Goal: Transaction & Acquisition: Purchase product/service

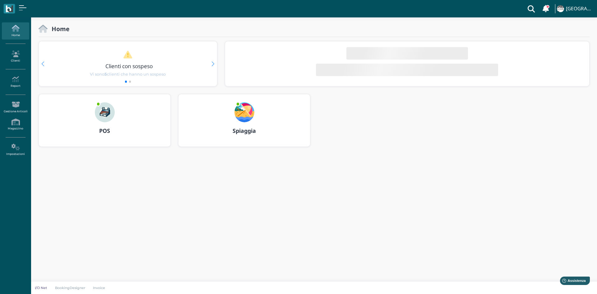
drag, startPoint x: 101, startPoint y: 131, endPoint x: 104, endPoint y: 219, distance: 88.7
click at [101, 131] on b "POS" at bounding box center [104, 130] width 11 height 7
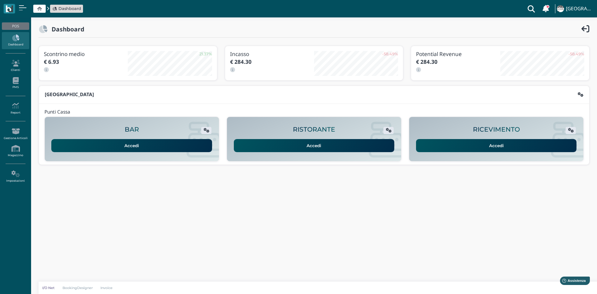
click at [499, 142] on link "Accedi" at bounding box center [496, 145] width 161 height 13
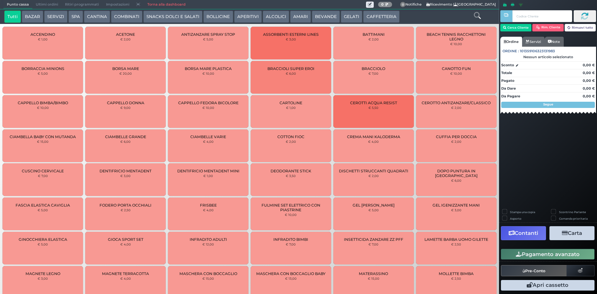
click at [294, 18] on button "AMARI" at bounding box center [300, 17] width 21 height 12
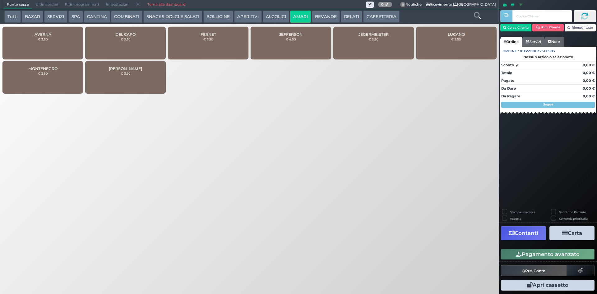
click at [68, 73] on div "MONTENEGRO € 3,50" at bounding box center [42, 77] width 81 height 33
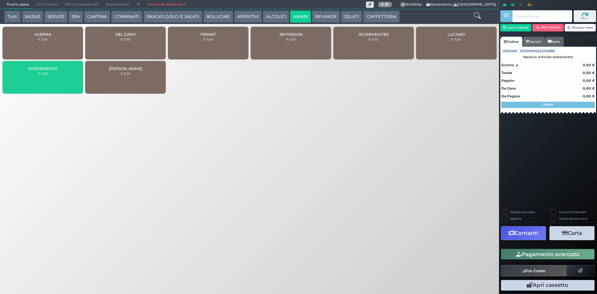
click at [68, 73] on div "MONTENEGRO € 3,50" at bounding box center [42, 77] width 81 height 33
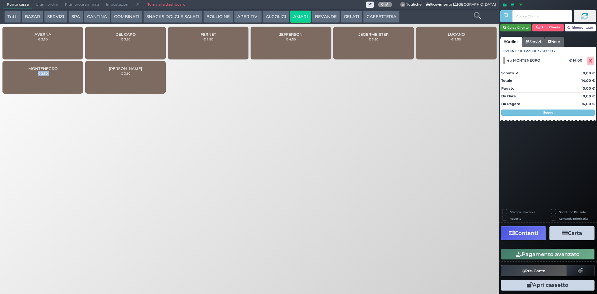
click at [528, 28] on button "Cerca Cliente" at bounding box center [516, 27] width 31 height 7
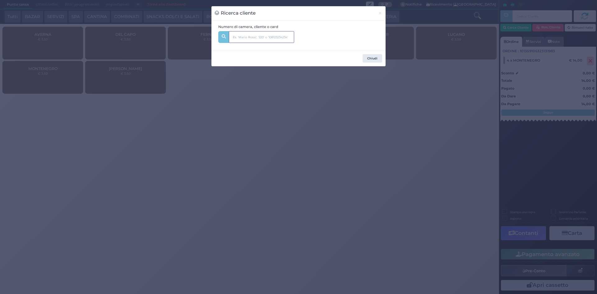
click at [292, 37] on input "text" at bounding box center [261, 37] width 65 height 12
type input "142"
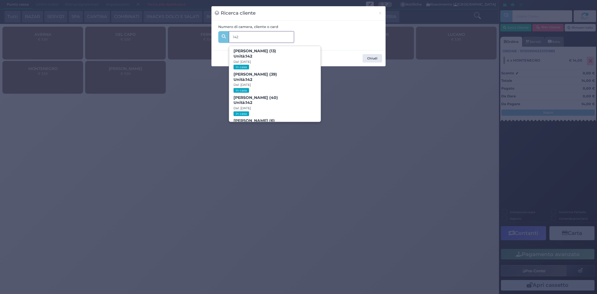
drag, startPoint x: 268, startPoint y: 98, endPoint x: 280, endPoint y: 97, distance: 12.2
click at [269, 98] on b "FABRIZIO NUNZI (40) Unità: 142" at bounding box center [256, 100] width 44 height 10
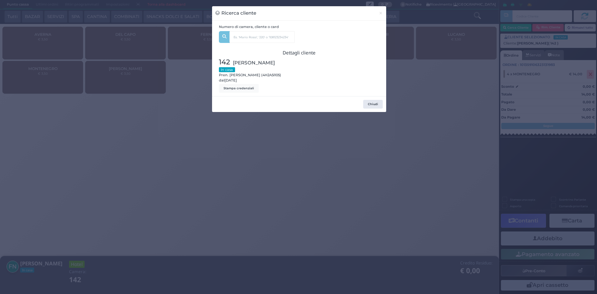
click at [416, 117] on div "Ricerca cliente × Numero di camera, cliente o card 142 Matteo Nunzi (13) Unità:…" at bounding box center [298, 147] width 597 height 294
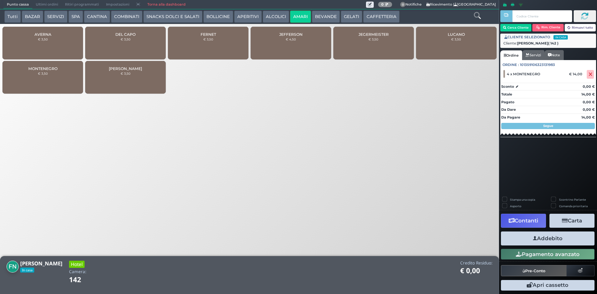
click at [544, 240] on button "Addebito" at bounding box center [548, 238] width 94 height 14
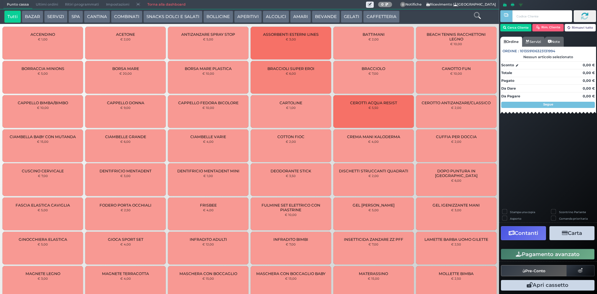
click at [81, 15] on button "SPA" at bounding box center [75, 17] width 15 height 12
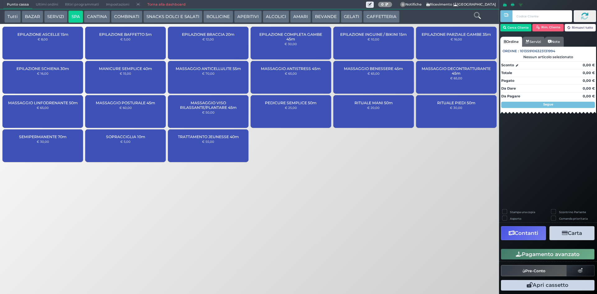
click at [290, 78] on div "MASSAGGIO ANTISTRESS 45m € 65,00" at bounding box center [291, 77] width 81 height 33
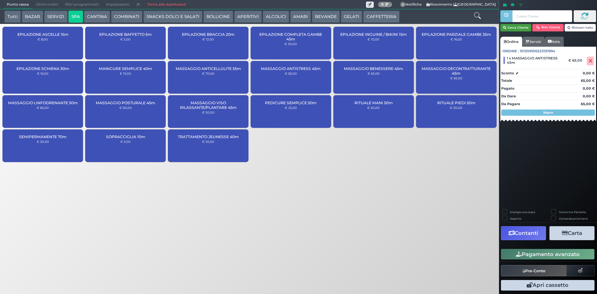
click at [525, 27] on button "Cerca Cliente" at bounding box center [516, 27] width 31 height 7
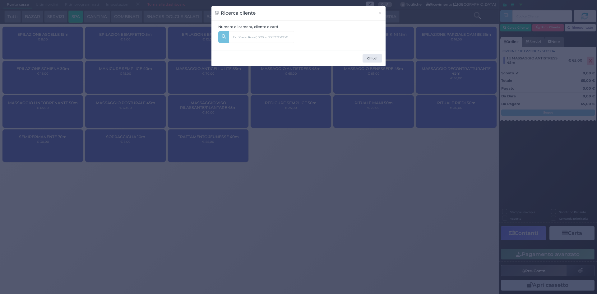
click at [248, 30] on div "Numero di camera, cliente o card" at bounding box center [256, 35] width 83 height 22
click at [249, 36] on input "text" at bounding box center [261, 37] width 65 height 12
type input "127"
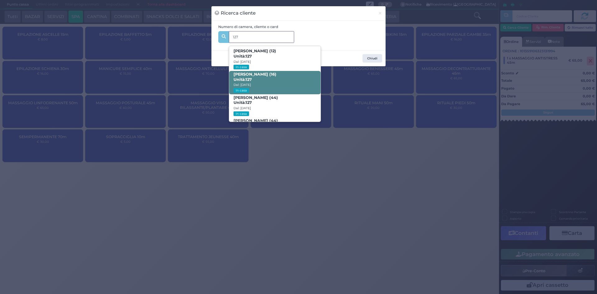
click at [283, 77] on span "NOEMI DE LUCA (16) Unità: 127 Dal: 10/08/2025 In casa" at bounding box center [274, 82] width 91 height 23
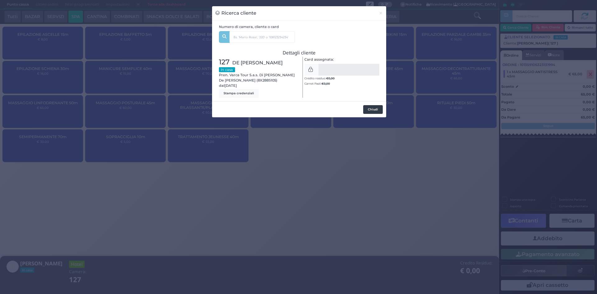
click at [371, 111] on button "Chiudi" at bounding box center [373, 109] width 20 height 9
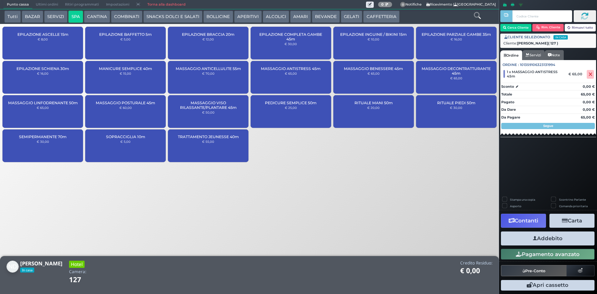
click at [563, 242] on button "Addebito" at bounding box center [548, 238] width 94 height 14
